Goal: Task Accomplishment & Management: Manage account settings

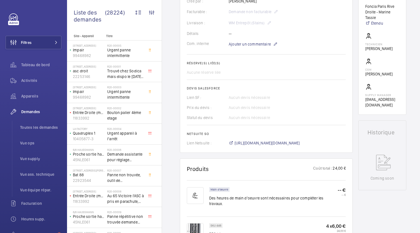
scroll to position [282, 0]
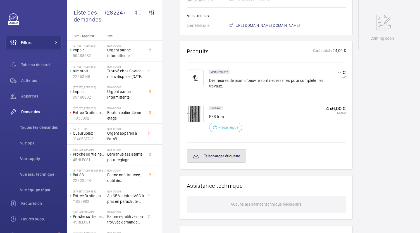
click at [239, 154] on button "Télécharger étiquette" at bounding box center [216, 155] width 59 height 13
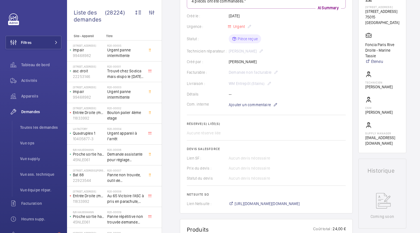
scroll to position [104, 0]
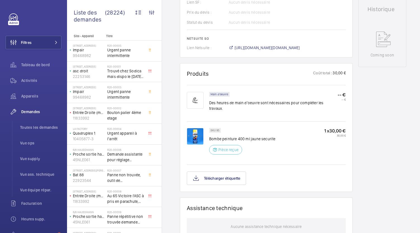
scroll to position [255, 0]
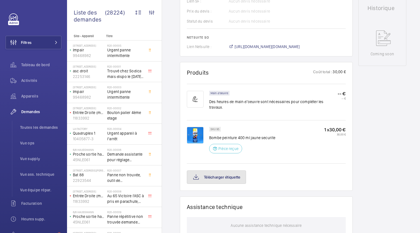
click at [232, 172] on button "Télécharger étiquette" at bounding box center [216, 176] width 59 height 13
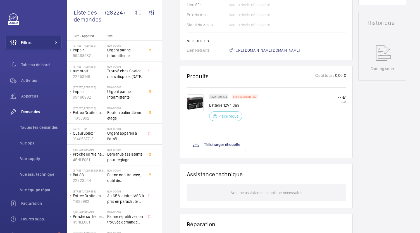
scroll to position [247, 0]
click at [229, 146] on button "Télécharger étiquette" at bounding box center [216, 143] width 59 height 13
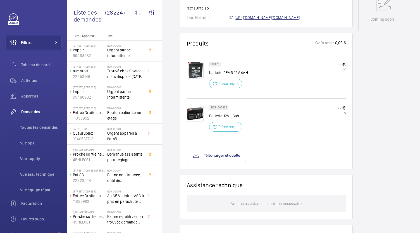
scroll to position [282, 0]
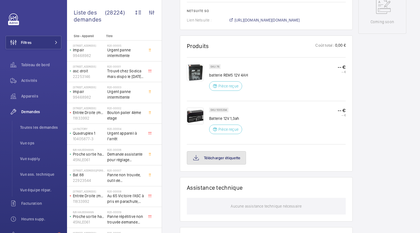
click at [221, 158] on button "Télécharger étiquette" at bounding box center [216, 157] width 59 height 13
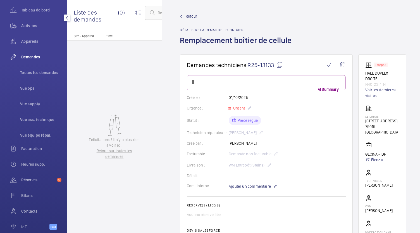
scroll to position [61, 0]
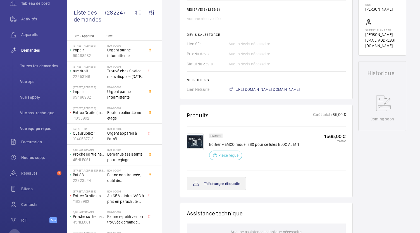
scroll to position [207, 0]
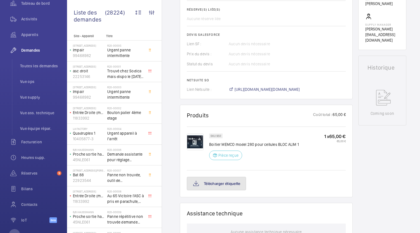
click at [217, 179] on button "Télécharger étiquette" at bounding box center [216, 183] width 59 height 13
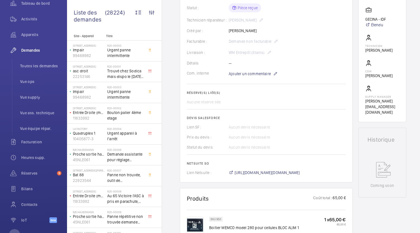
scroll to position [143, 0]
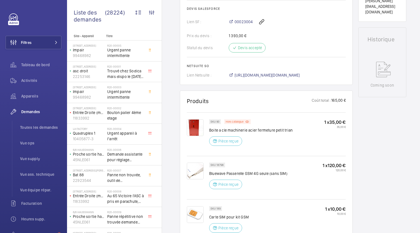
click at [239, 194] on div "SKU 18798 Bluewave Passerelle GSM 4G seule (sans SIM) Pièce reçue 1 x 120,00 € …" at bounding box center [277, 179] width 136 height 35
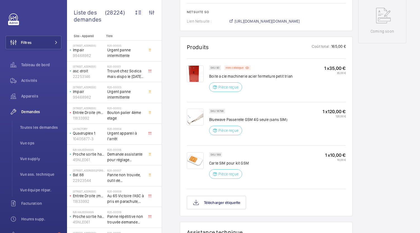
scroll to position [293, 0]
click at [234, 200] on button "Télécharger étiquette" at bounding box center [216, 201] width 59 height 13
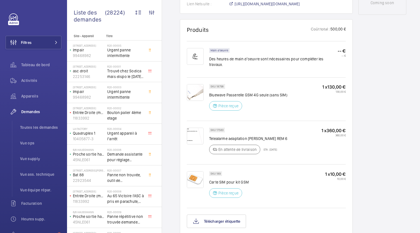
scroll to position [318, 0]
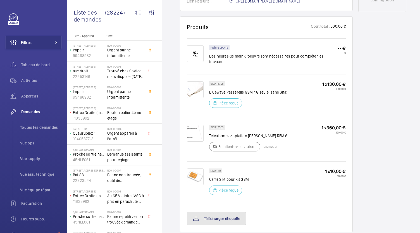
click at [236, 212] on button "Télécharger étiquette" at bounding box center [216, 218] width 59 height 13
